Goal: Information Seeking & Learning: Learn about a topic

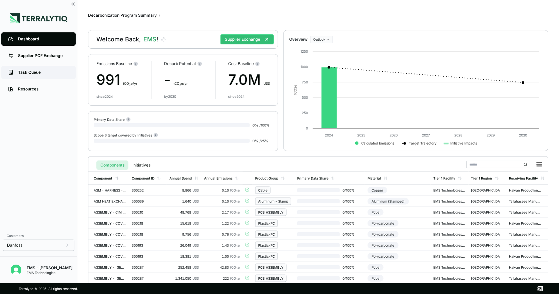
click at [44, 70] on div "Task Queue" at bounding box center [43, 72] width 51 height 5
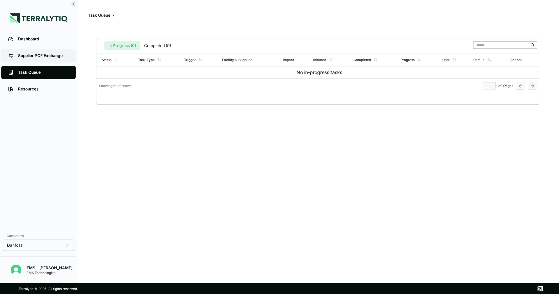
click at [54, 58] on div "Supplier PCF Exchange" at bounding box center [43, 55] width 51 height 5
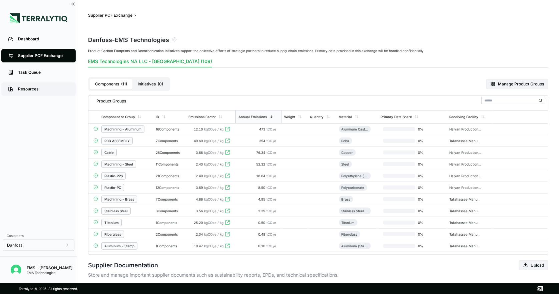
click at [38, 88] on div "Resources" at bounding box center [43, 88] width 51 height 5
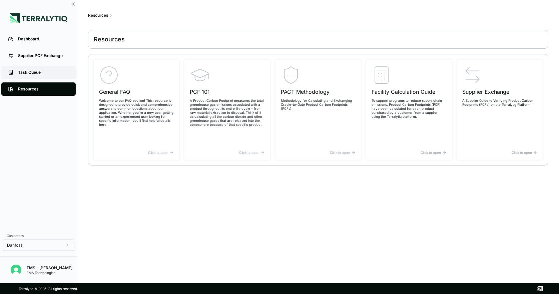
click at [46, 66] on link "Task Queue" at bounding box center [38, 72] width 74 height 13
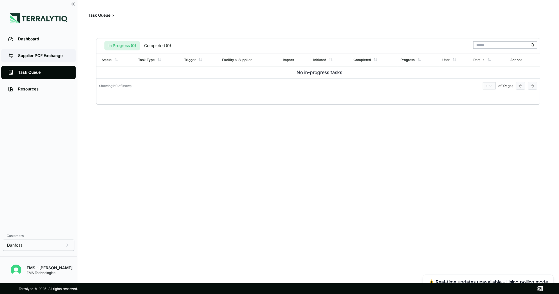
click at [50, 54] on div "Supplier PCF Exchange" at bounding box center [43, 55] width 51 height 5
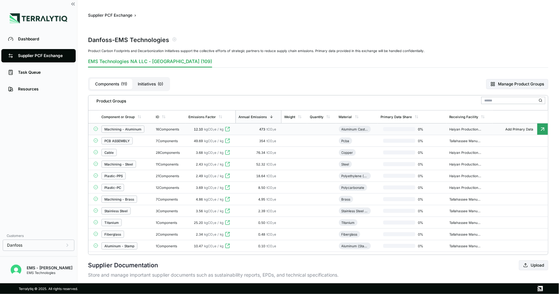
click at [135, 129] on div "Machining - Aluminum" at bounding box center [122, 129] width 37 height 4
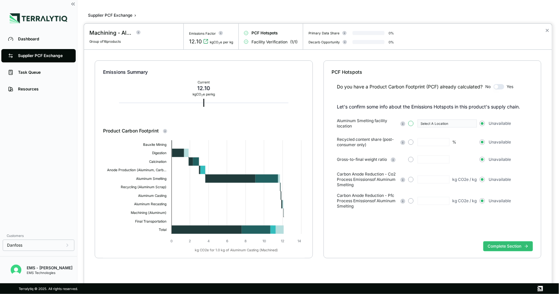
click at [410, 123] on button "button" at bounding box center [410, 123] width 5 height 5
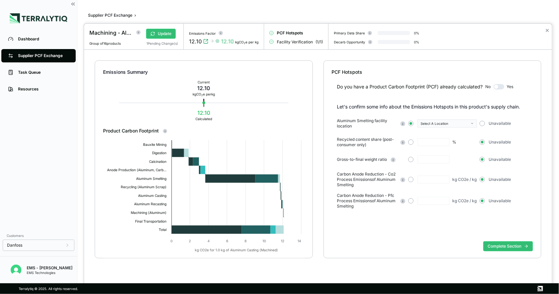
click at [251, 266] on div "Emissions Summary Current 12.10 kg CO 2 e per kg 12.10 Calculated Product Carbo…" at bounding box center [318, 167] width 468 height 235
click at [203, 274] on div "Emissions Summary Current 12.10 kg CO 2 e per kg 12.10 Calculated Product Carbo…" at bounding box center [318, 167] width 468 height 235
click at [31, 41] on div at bounding box center [279, 147] width 559 height 294
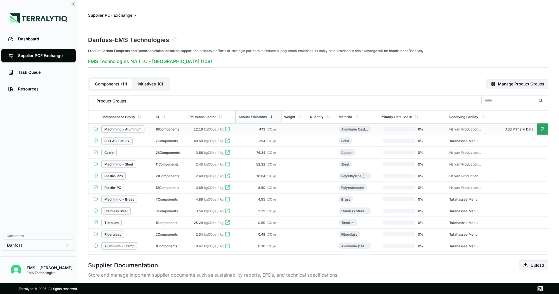
scroll to position [2, 0]
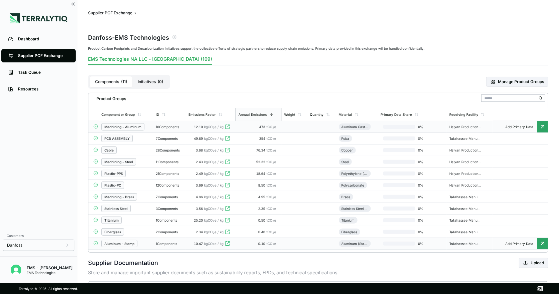
click at [140, 247] on div "Aluminum - Stamp" at bounding box center [125, 243] width 49 height 7
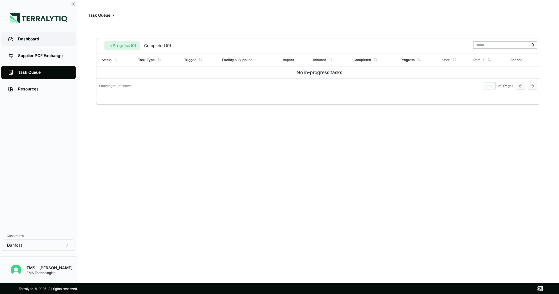
click at [27, 40] on div "Dashboard" at bounding box center [43, 38] width 51 height 5
